Goal: Task Accomplishment & Management: Manage account settings

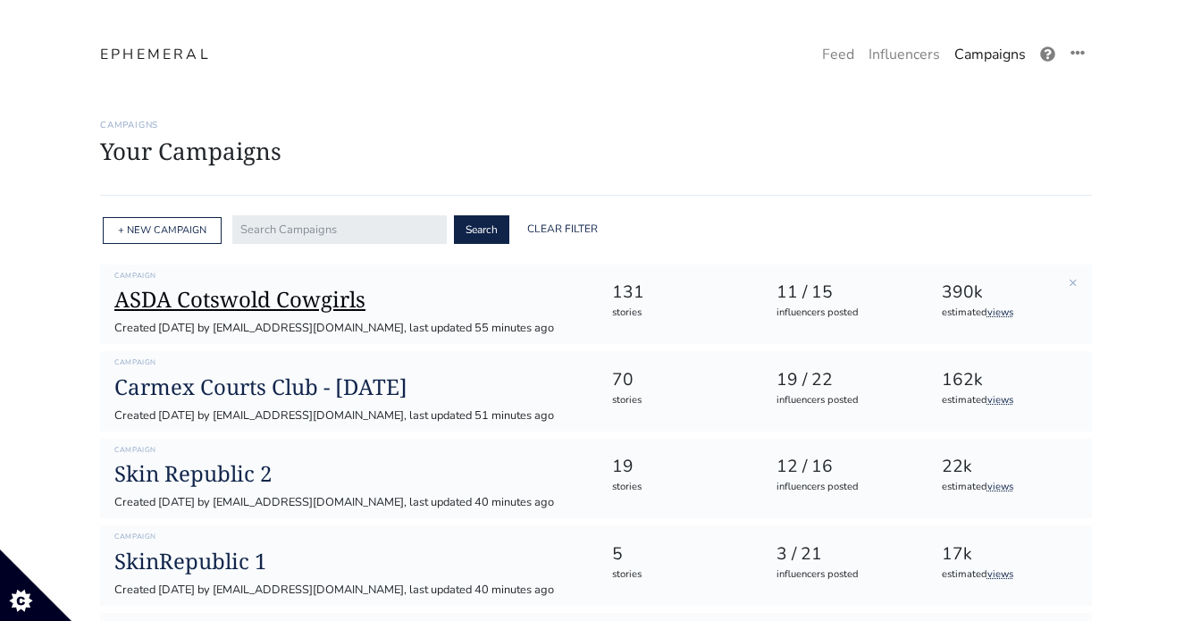
click at [314, 310] on h1 "ASDA Cotswold Cowgirls" at bounding box center [348, 300] width 468 height 26
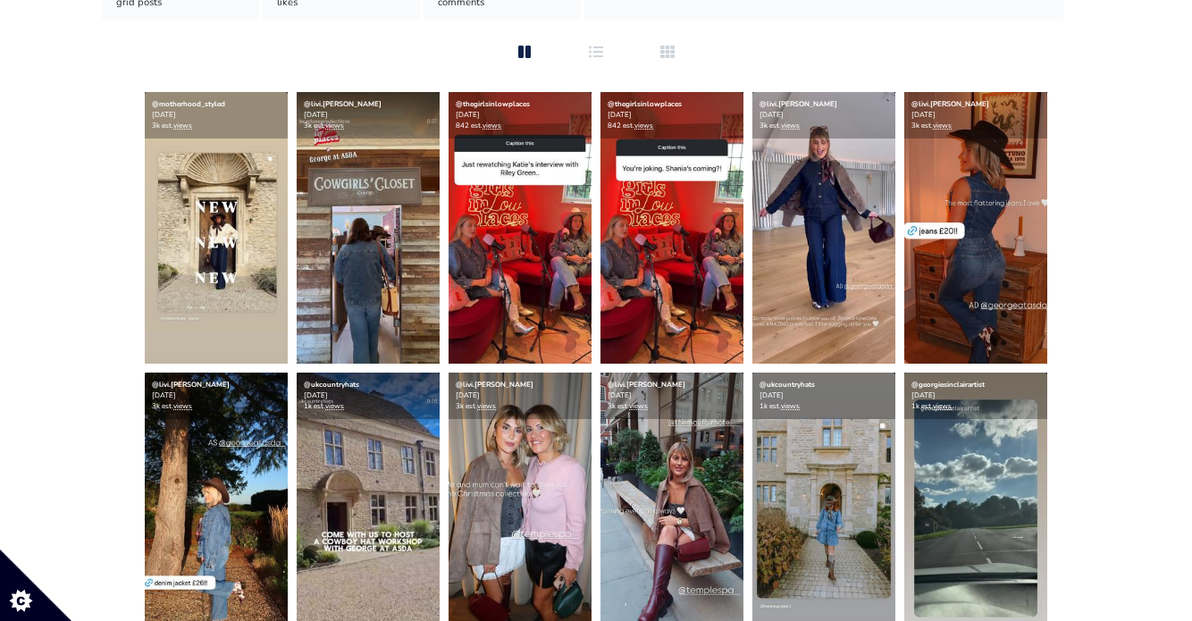
scroll to position [668, 0]
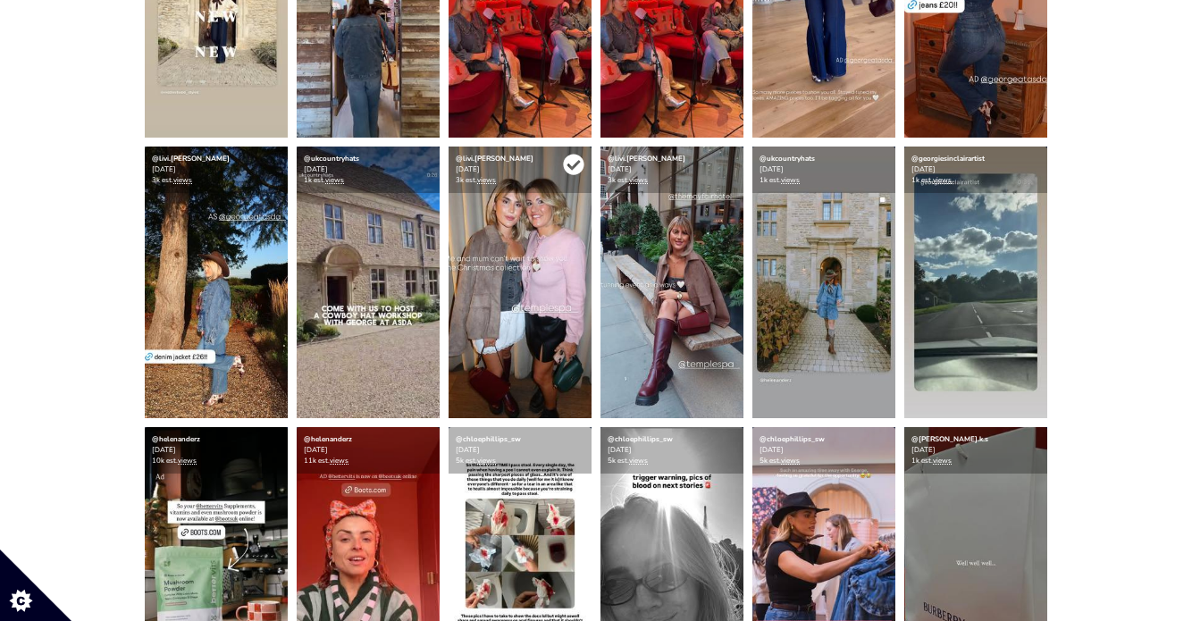
click at [576, 162] on icon at bounding box center [573, 164] width 21 height 21
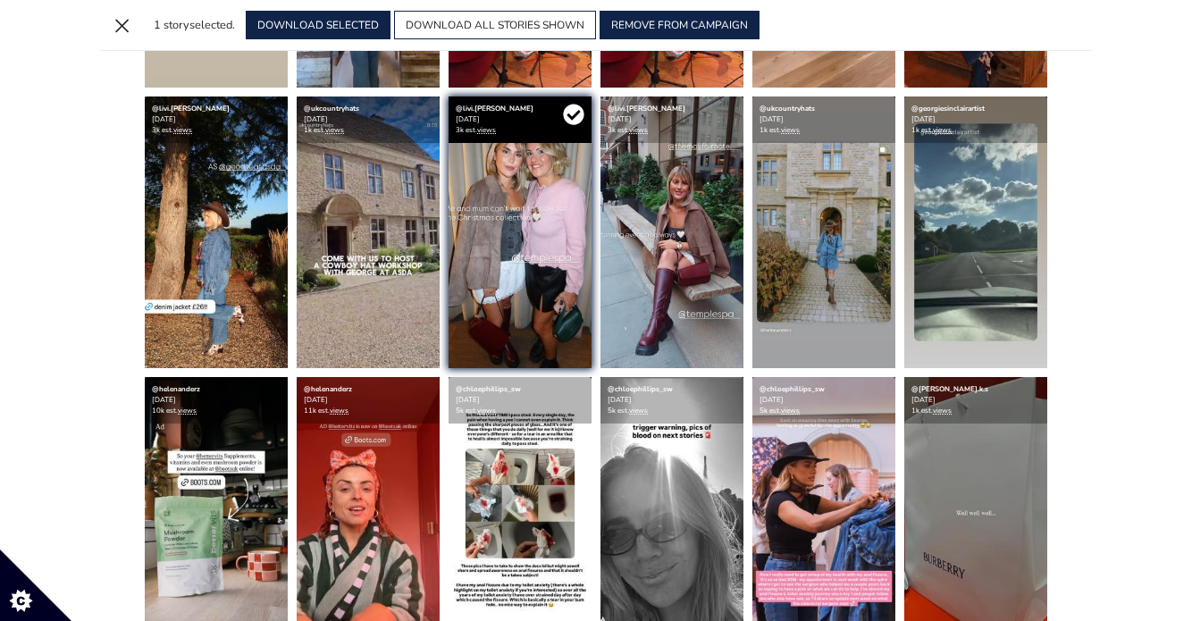
scroll to position [618, 0]
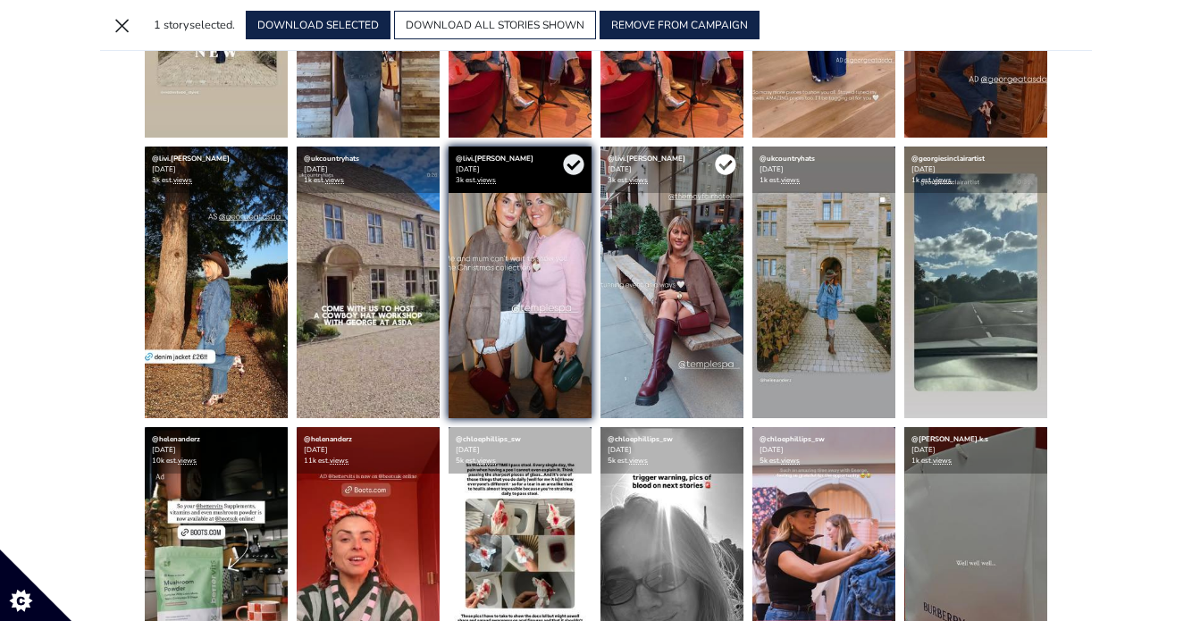
click at [726, 168] on icon at bounding box center [725, 164] width 21 height 21
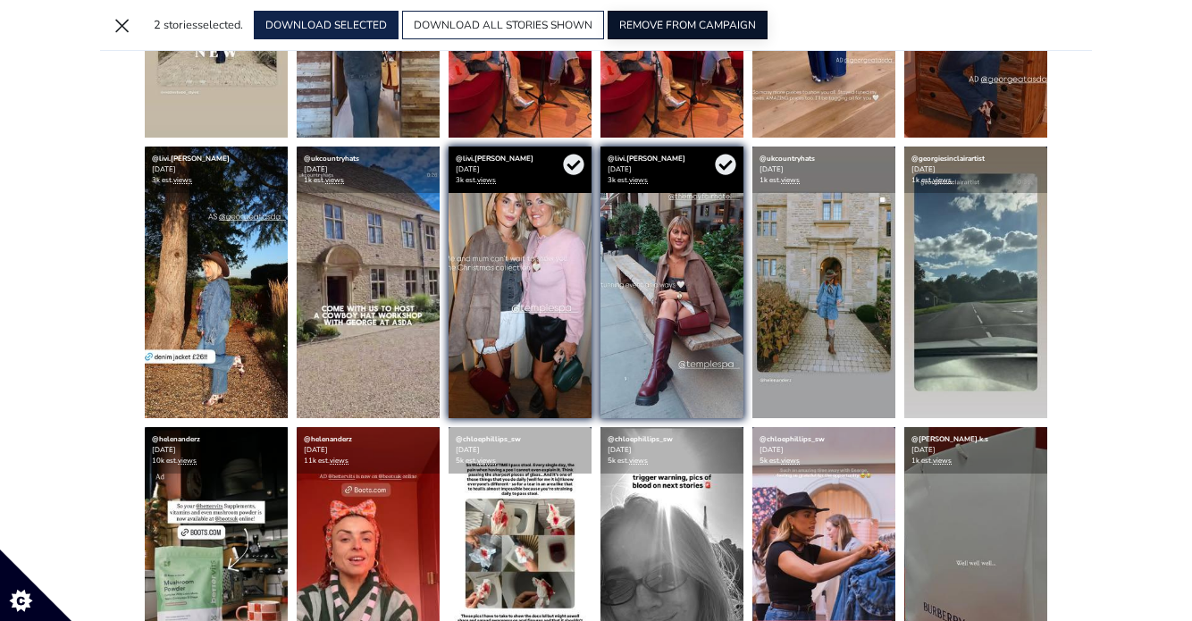
click at [673, 32] on button "REMOVE FROM CAMPAIGN" at bounding box center [688, 25] width 160 height 29
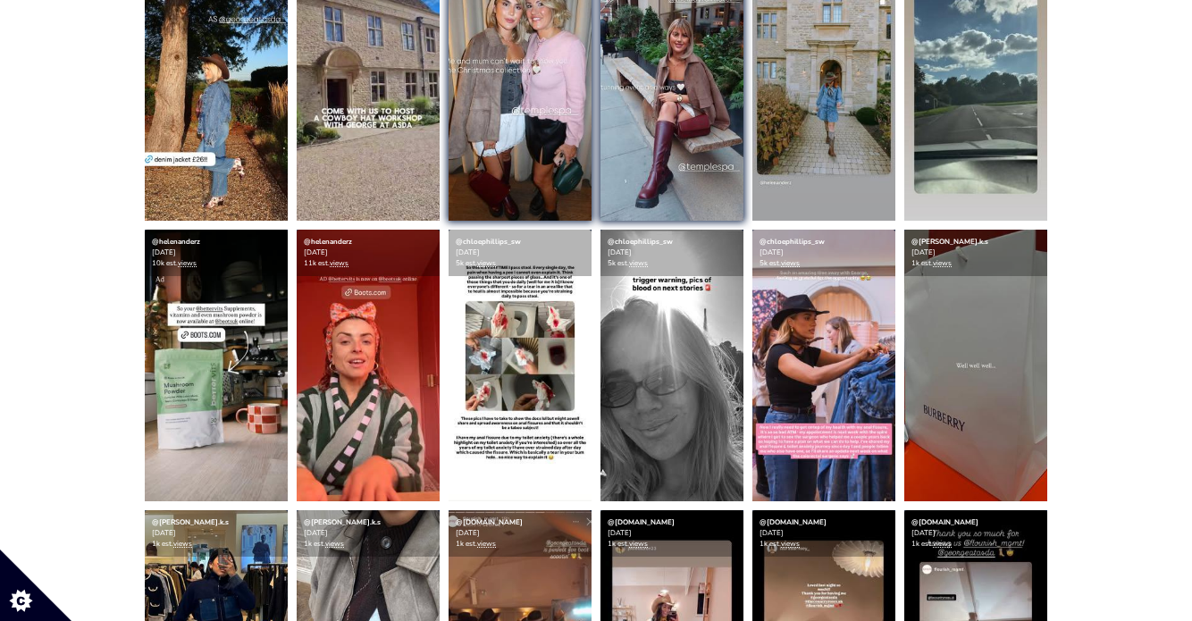
scroll to position [0, 0]
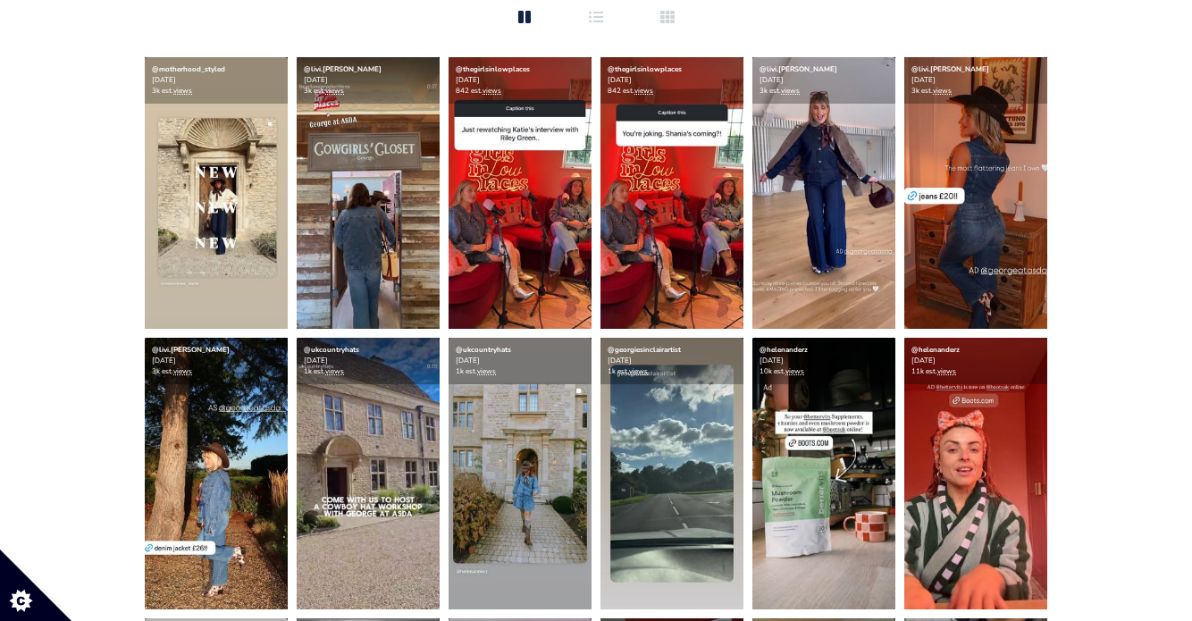
scroll to position [657, 0]
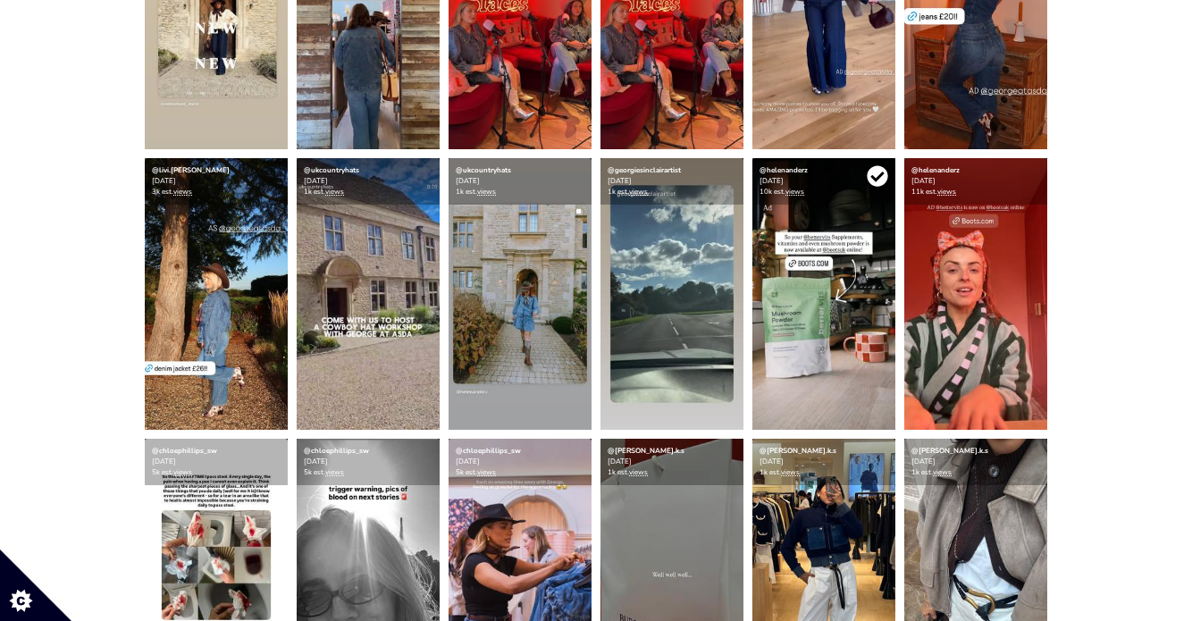
click at [876, 177] on icon at bounding box center [877, 176] width 21 height 21
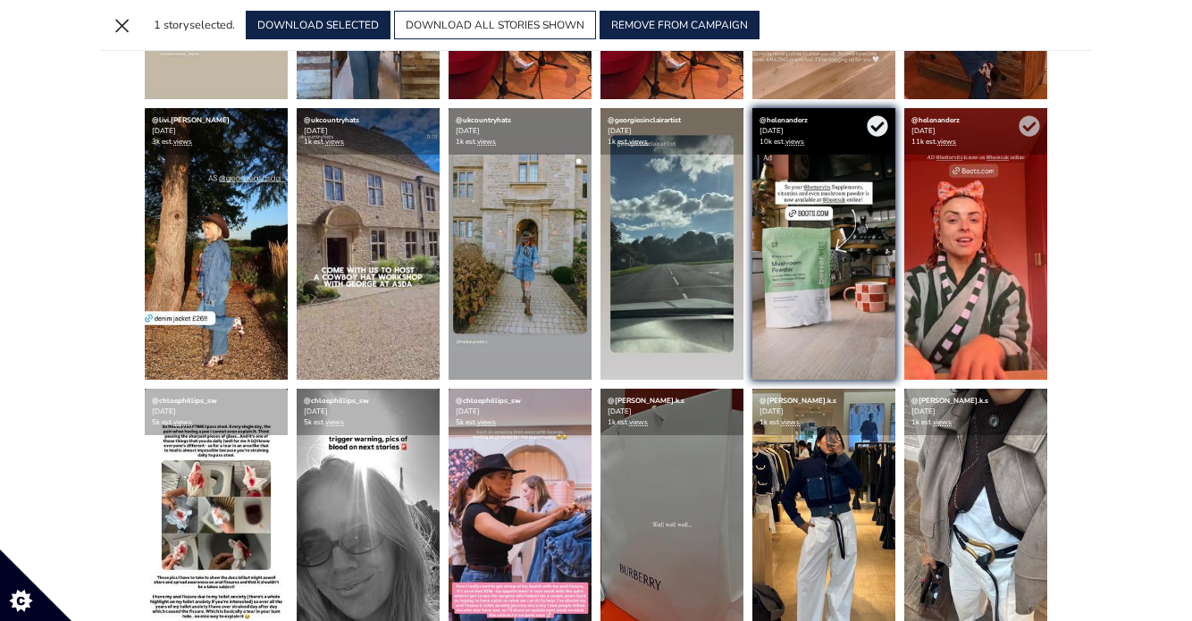
scroll to position [607, 0]
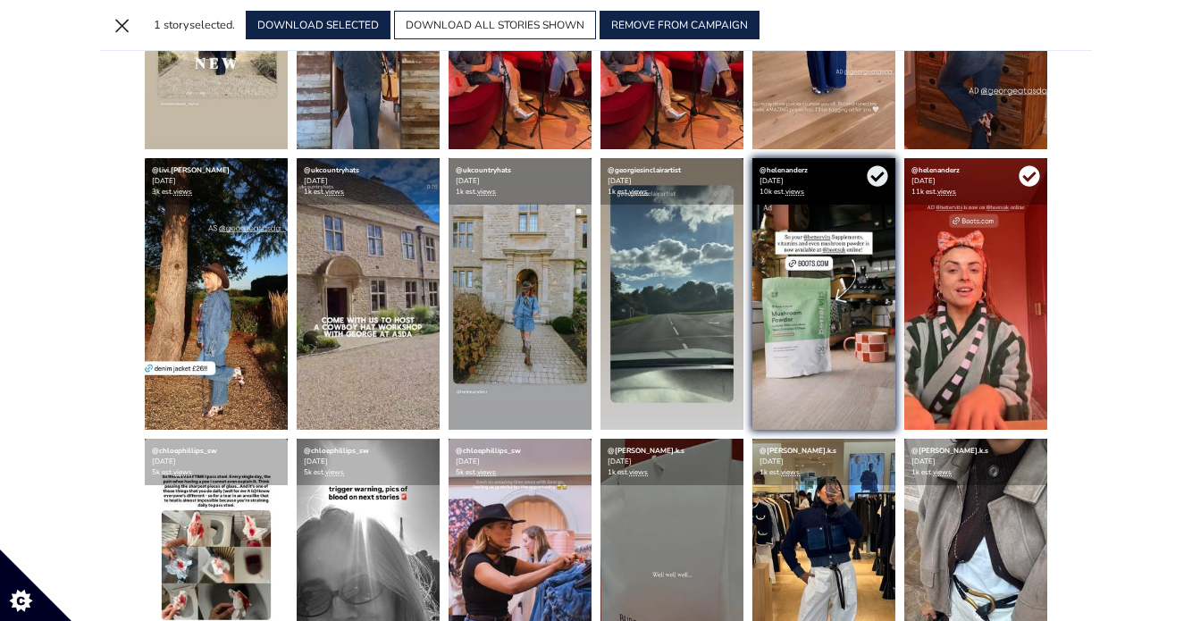
click at [1033, 179] on icon at bounding box center [1029, 176] width 21 height 21
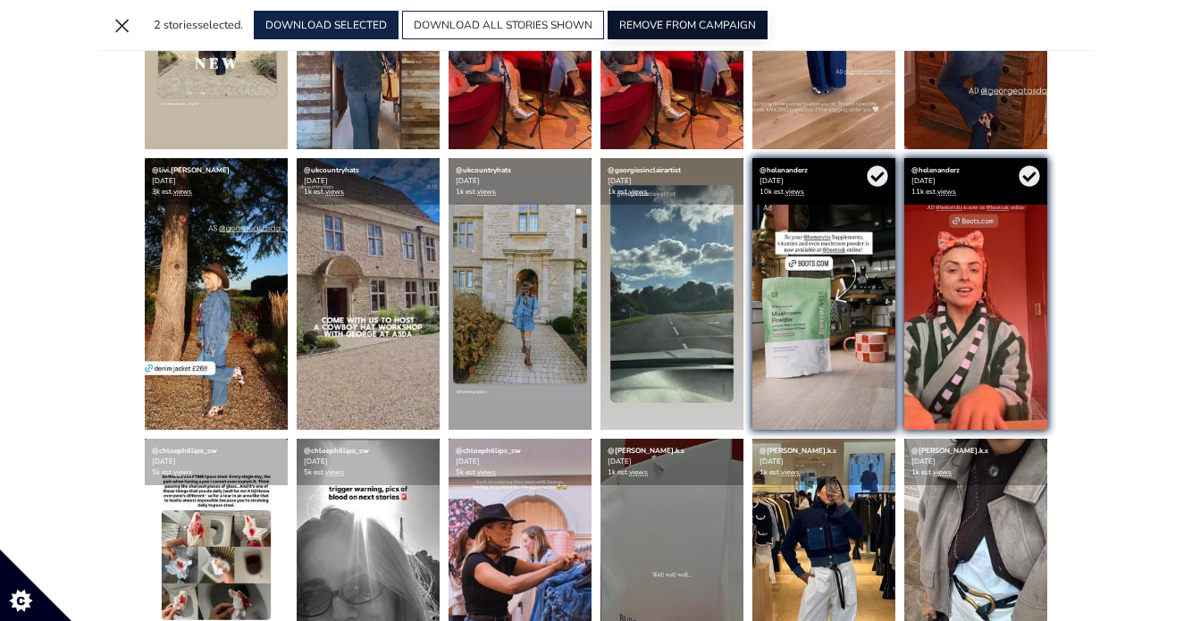
click at [693, 19] on button "REMOVE FROM CAMPAIGN" at bounding box center [688, 25] width 160 height 29
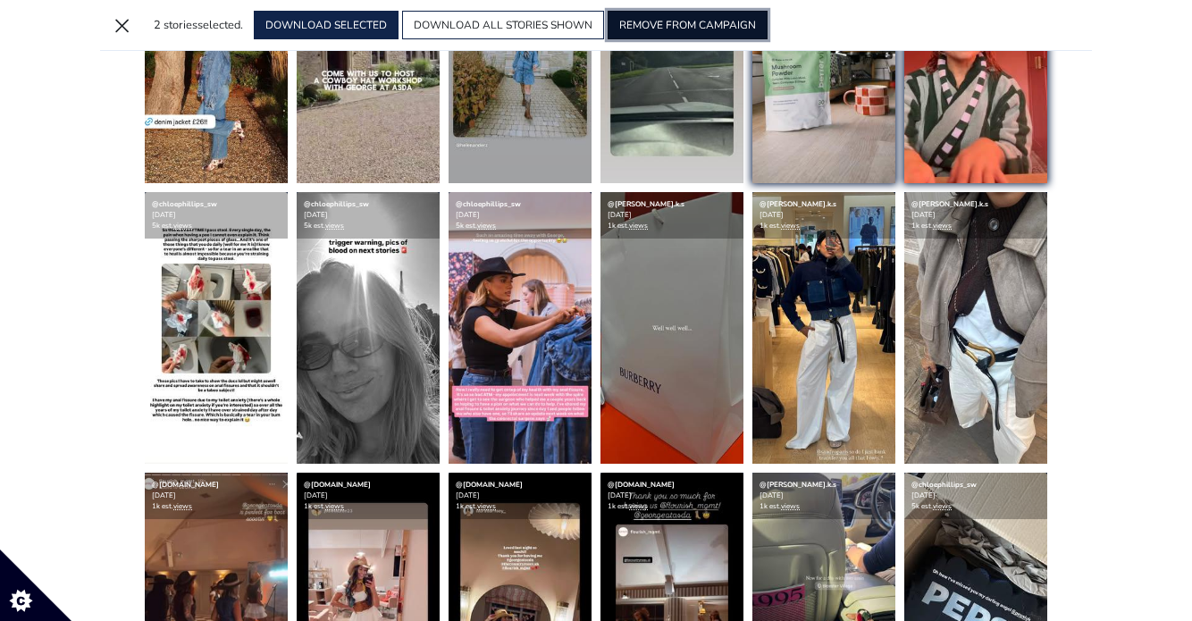
scroll to position [691, 0]
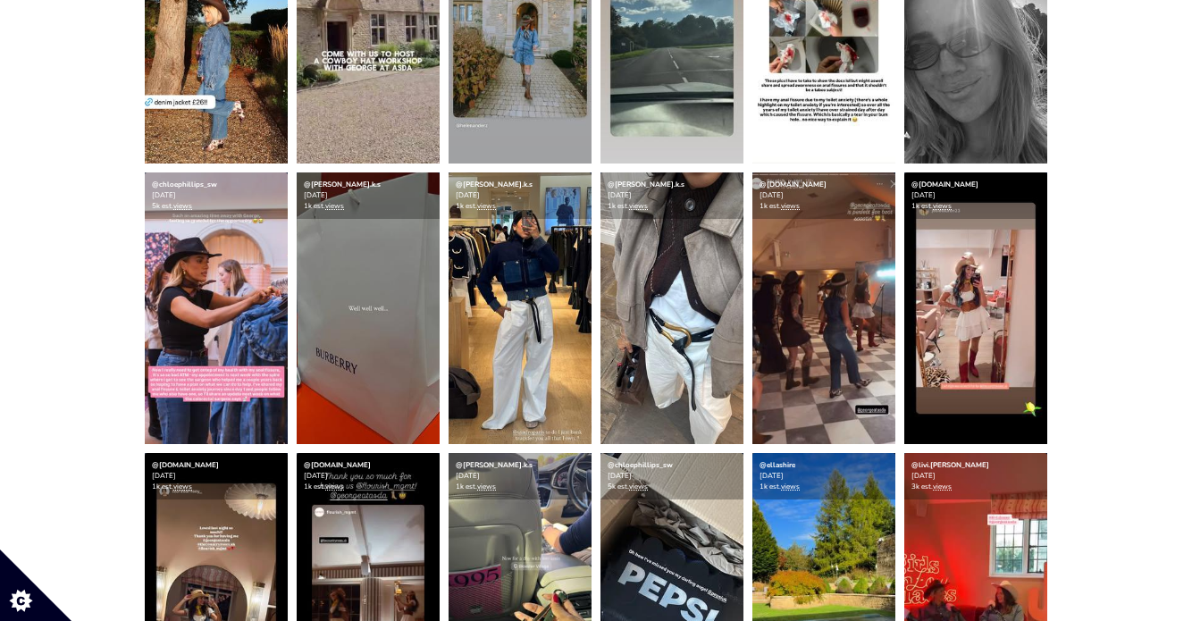
scroll to position [1213, 0]
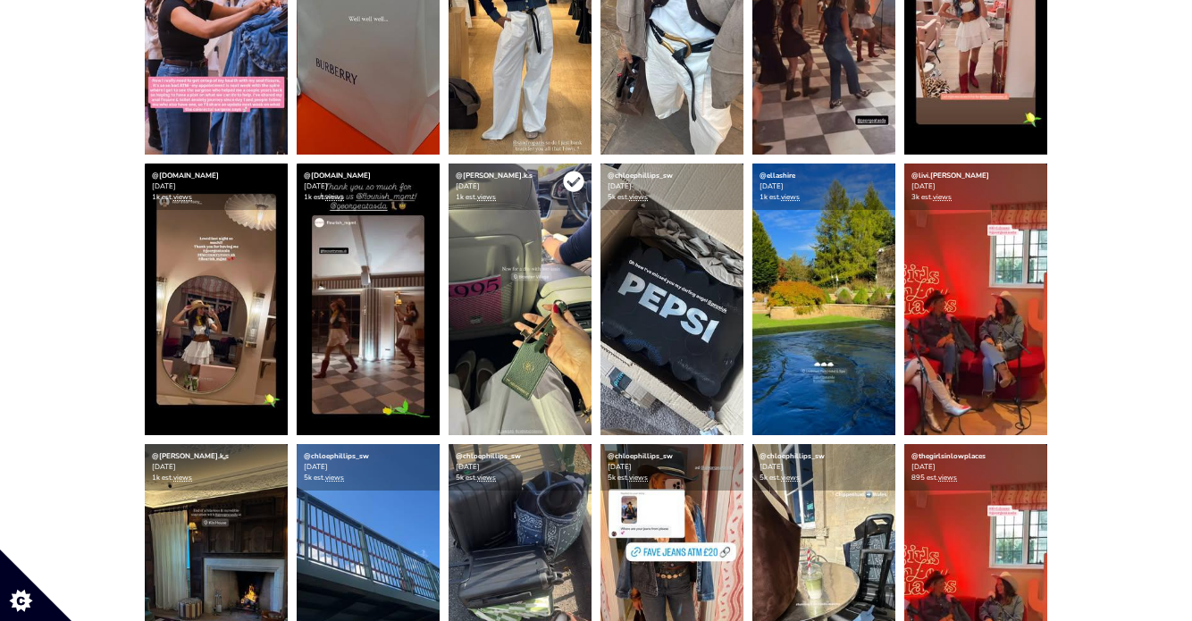
click at [572, 182] on icon at bounding box center [573, 182] width 21 height 21
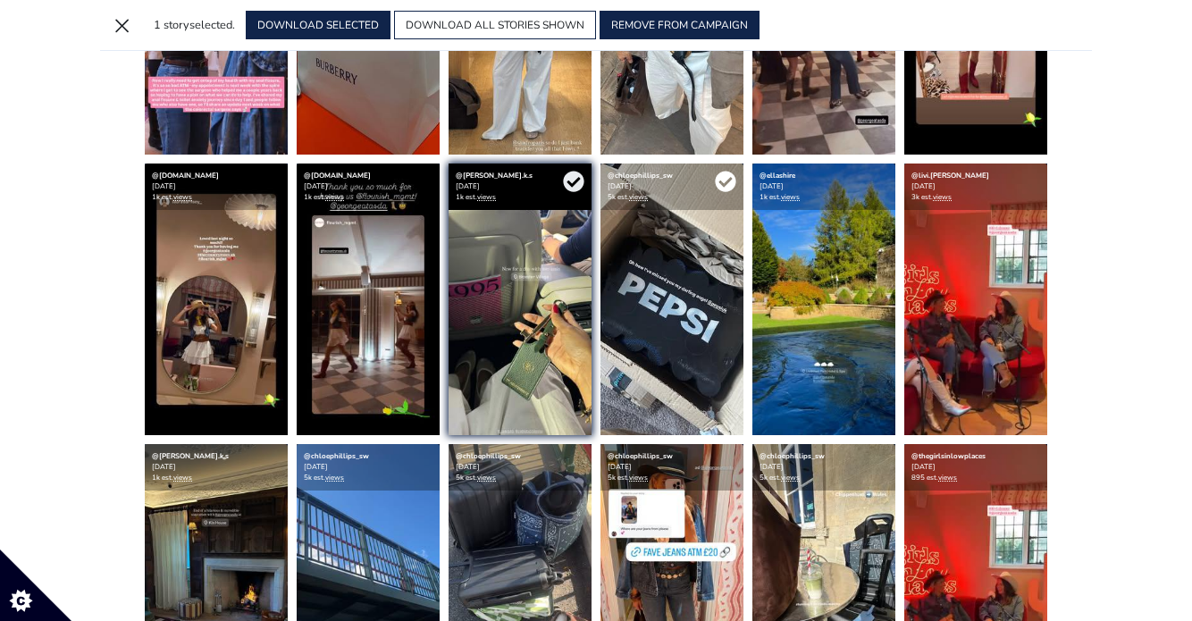
click at [724, 184] on icon at bounding box center [725, 181] width 21 height 21
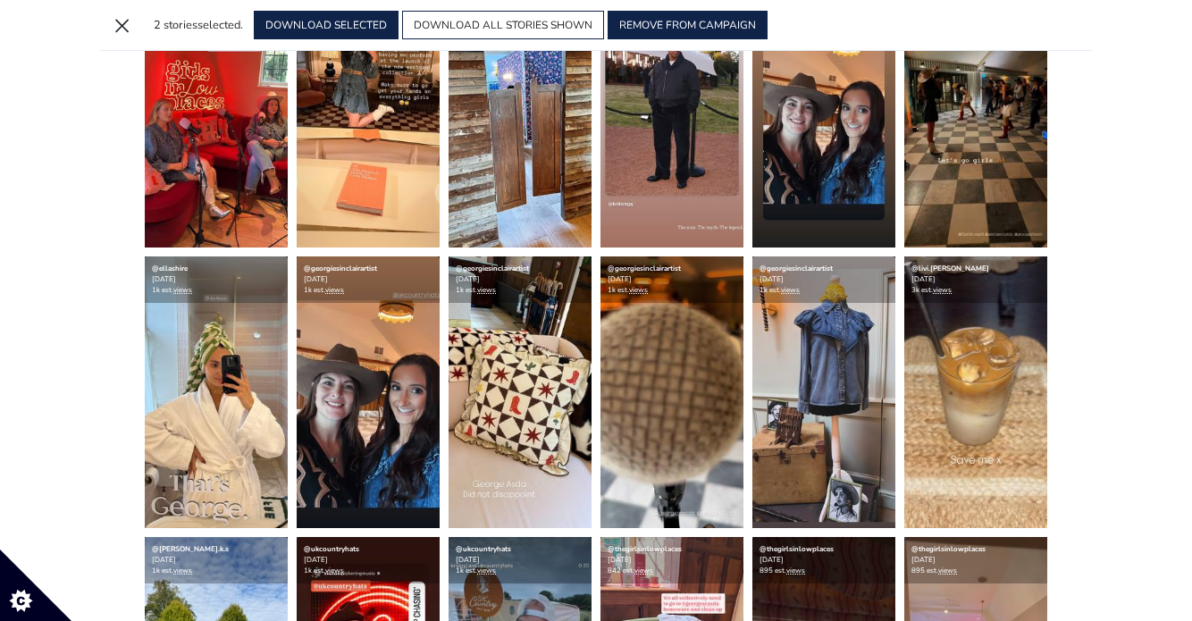
scroll to position [1538, 0]
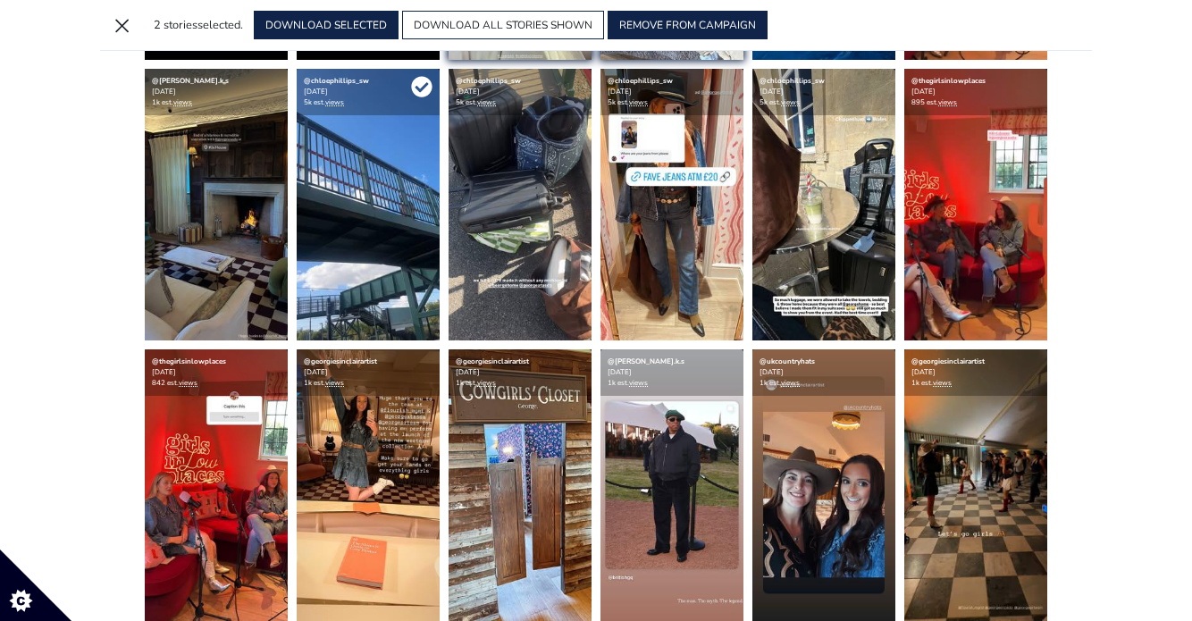
click at [418, 80] on icon at bounding box center [421, 87] width 21 height 21
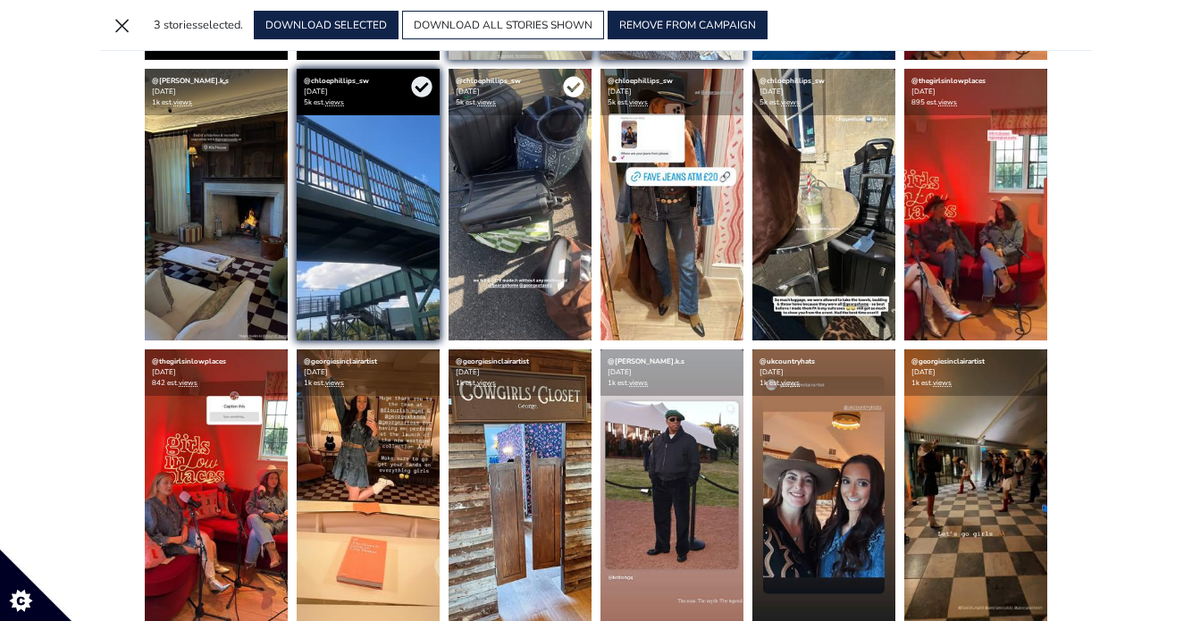
click at [575, 80] on icon at bounding box center [573, 87] width 21 height 21
